Goal: Task Accomplishment & Management: Use online tool/utility

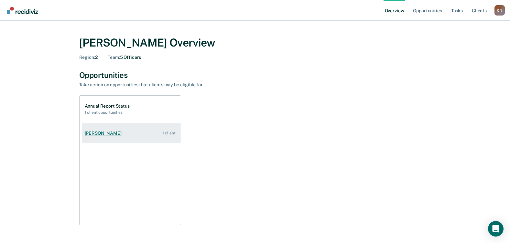
click at [105, 134] on div "[PERSON_NAME]" at bounding box center [104, 133] width 39 height 5
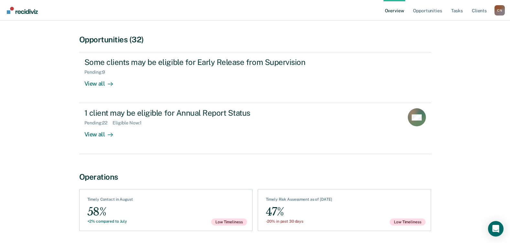
scroll to position [65, 0]
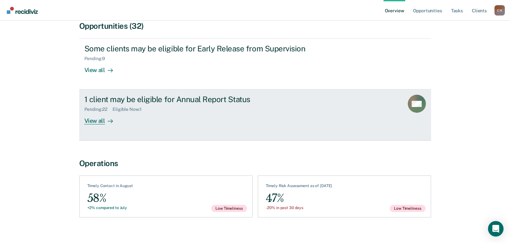
click at [97, 122] on div "View all" at bounding box center [102, 118] width 36 height 13
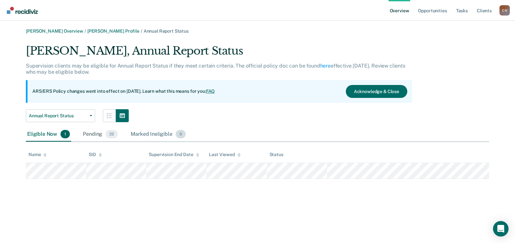
click at [149, 134] on div "Marked Ineligible 0" at bounding box center [158, 134] width 58 height 14
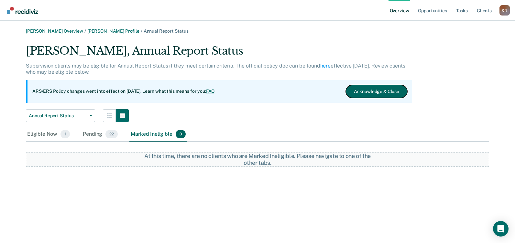
click at [366, 94] on button "Acknowledge & Close" at bounding box center [376, 91] width 61 height 13
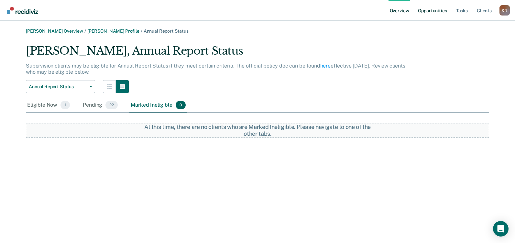
click at [423, 11] on link "Opportunities" at bounding box center [431, 10] width 31 height 21
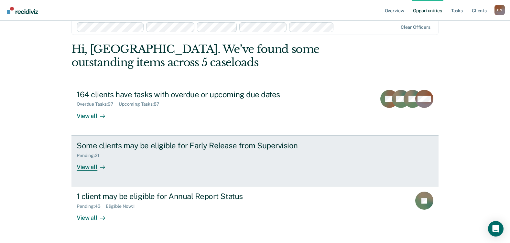
scroll to position [32, 0]
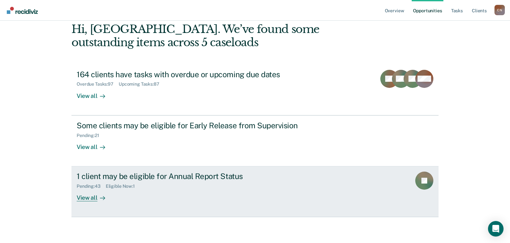
click at [87, 198] on div "View all" at bounding box center [95, 195] width 36 height 13
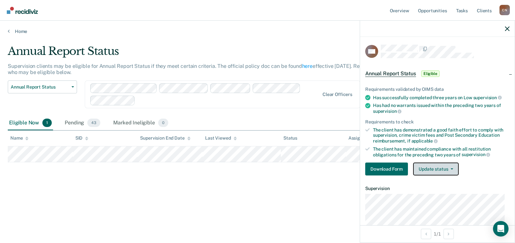
click at [454, 168] on button "Update status" at bounding box center [436, 169] width 46 height 13
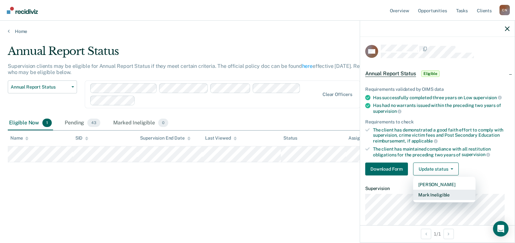
click at [436, 194] on button "Mark Ineligible" at bounding box center [444, 195] width 62 height 10
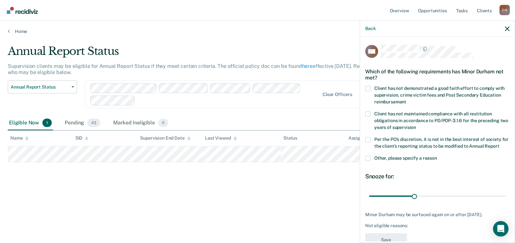
click at [368, 161] on span at bounding box center [367, 158] width 5 height 5
click at [437, 156] on input "Other, please specify a reason" at bounding box center [437, 156] width 0 height 0
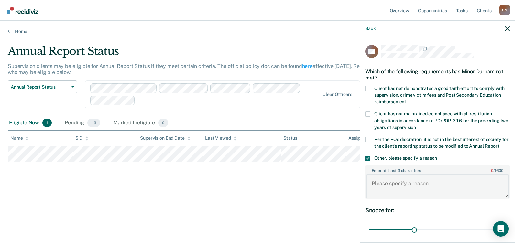
click at [380, 191] on textarea "Enter at least 3 characters 0 / 1600" at bounding box center [437, 187] width 143 height 24
type textarea "Client"
